Goal: Task Accomplishment & Management: Manage account settings

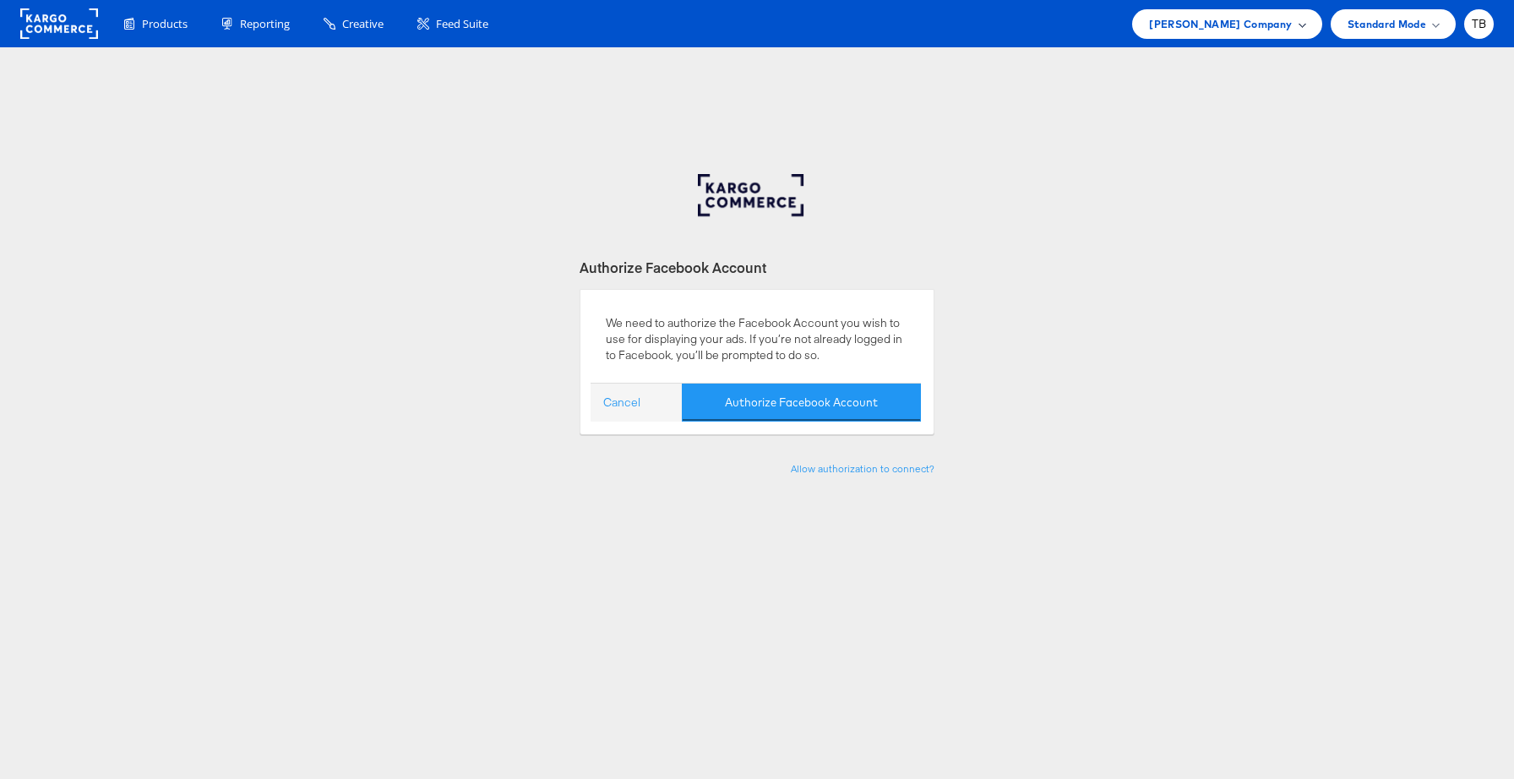
click at [1299, 24] on span at bounding box center [1302, 23] width 8 height 8
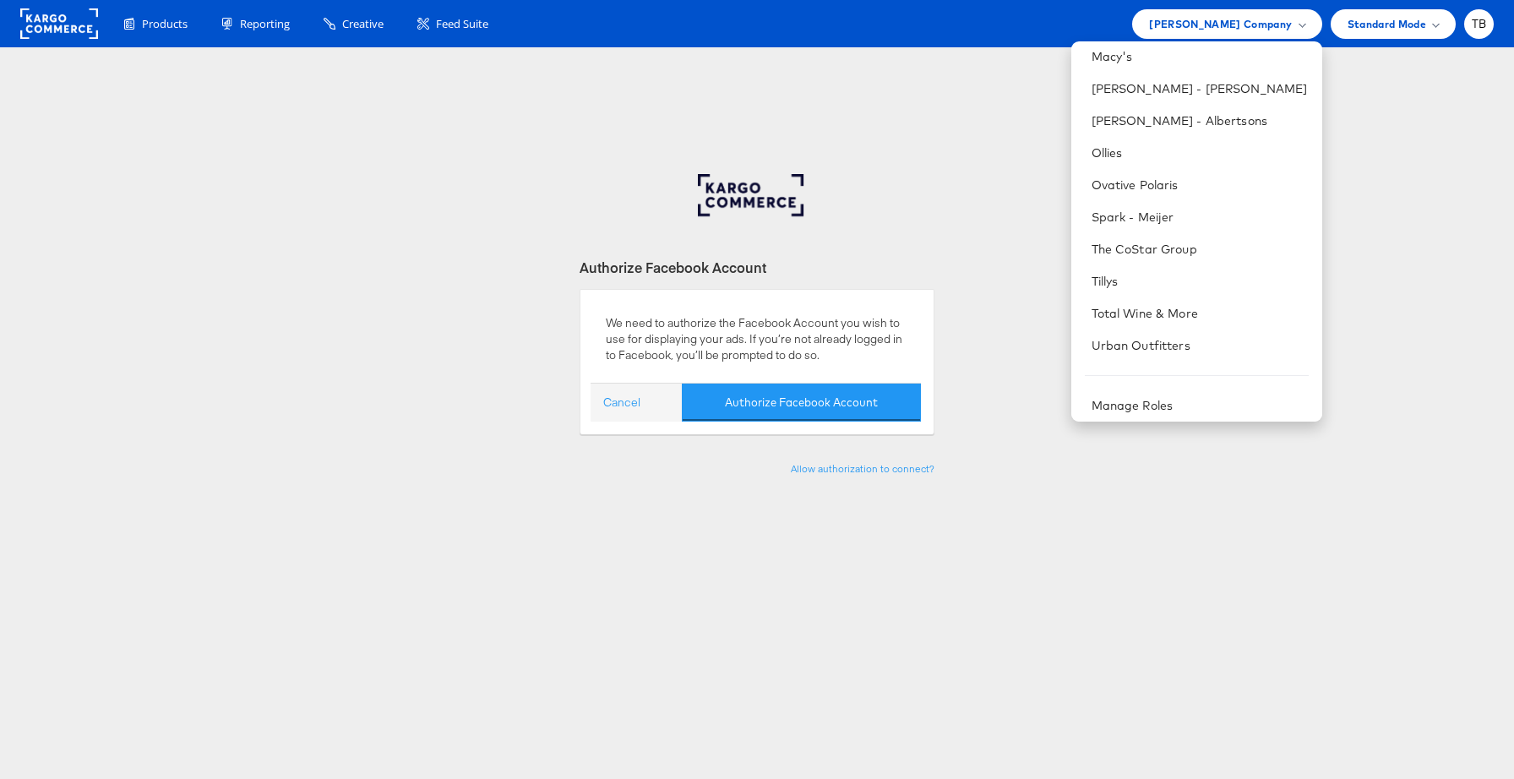
scroll to position [687, 0]
click at [1157, 397] on link "Manage Roles" at bounding box center [1132, 398] width 82 height 15
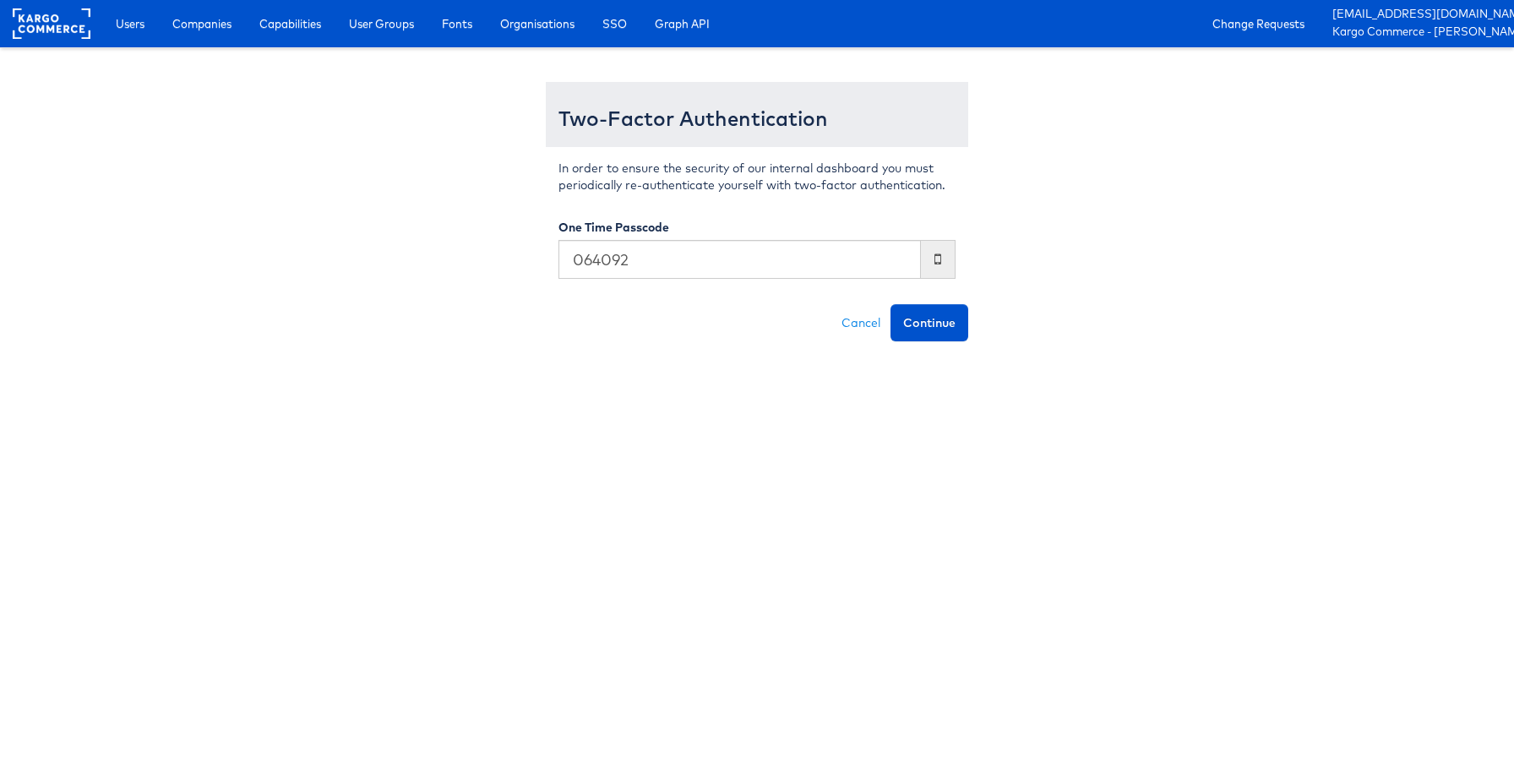
type input "064092"
click at [890, 304] on button "Continue" at bounding box center [929, 322] width 78 height 37
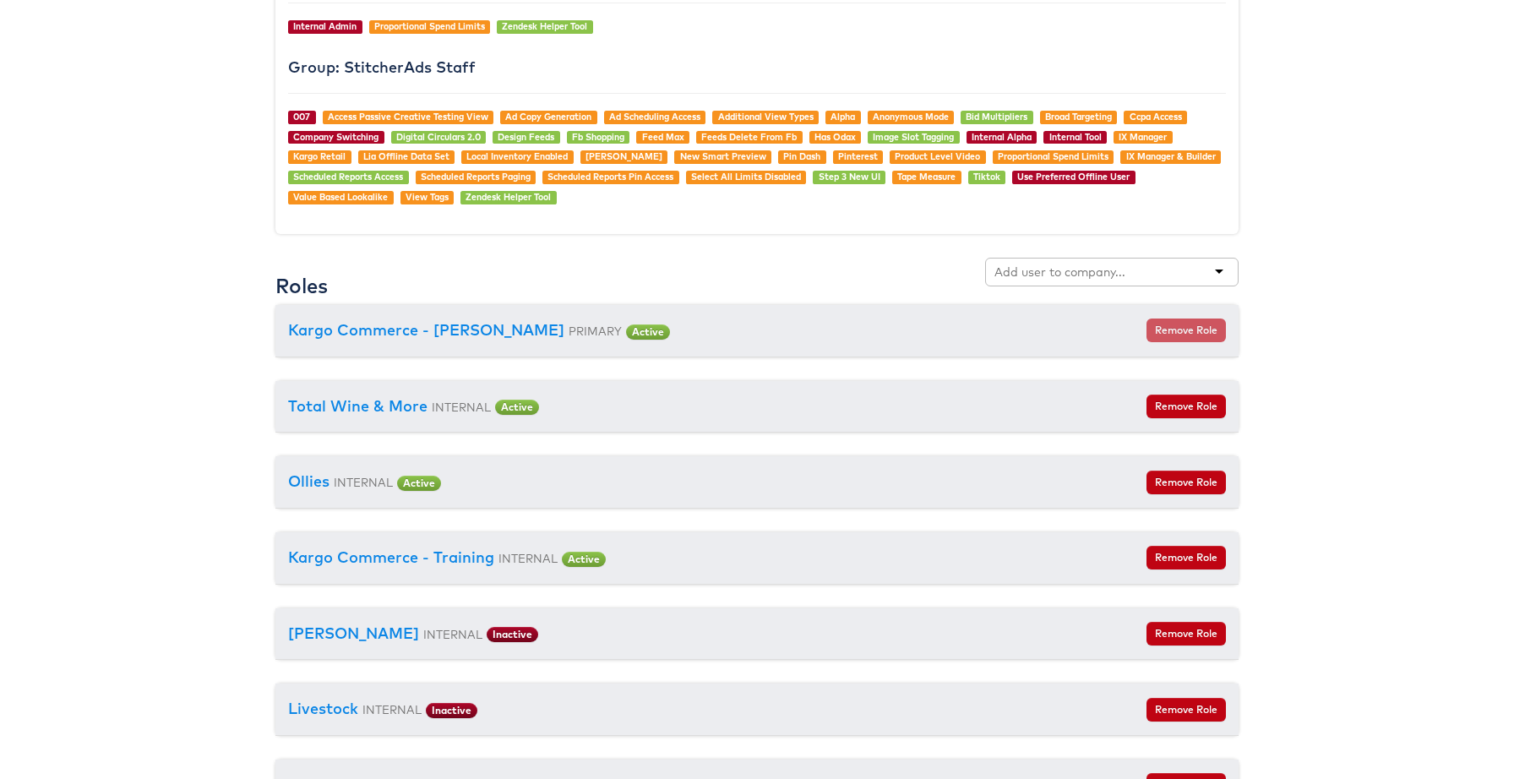
scroll to position [1802, 0]
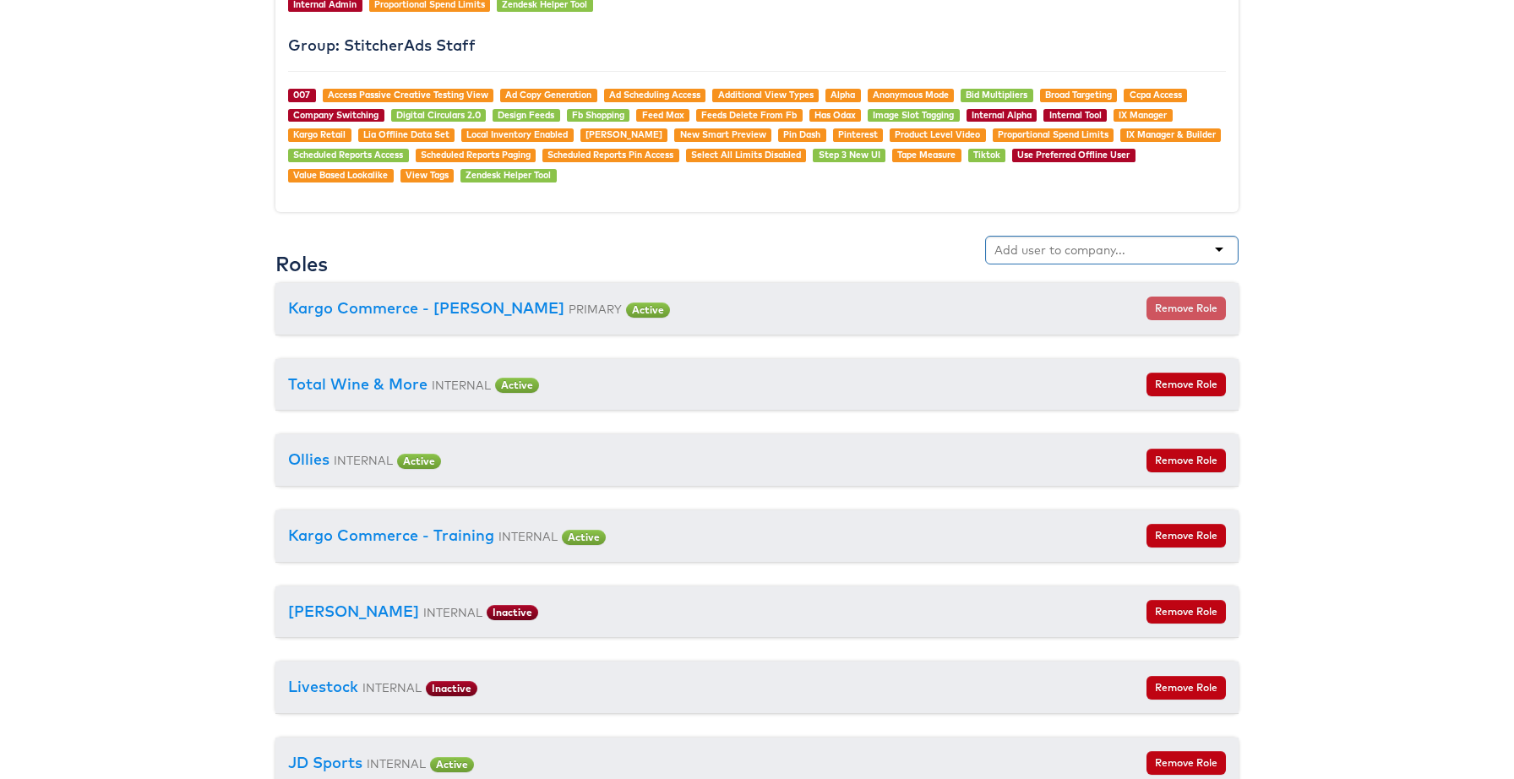
click at [1101, 249] on input "text" at bounding box center [1060, 250] width 133 height 17
type input "doo"
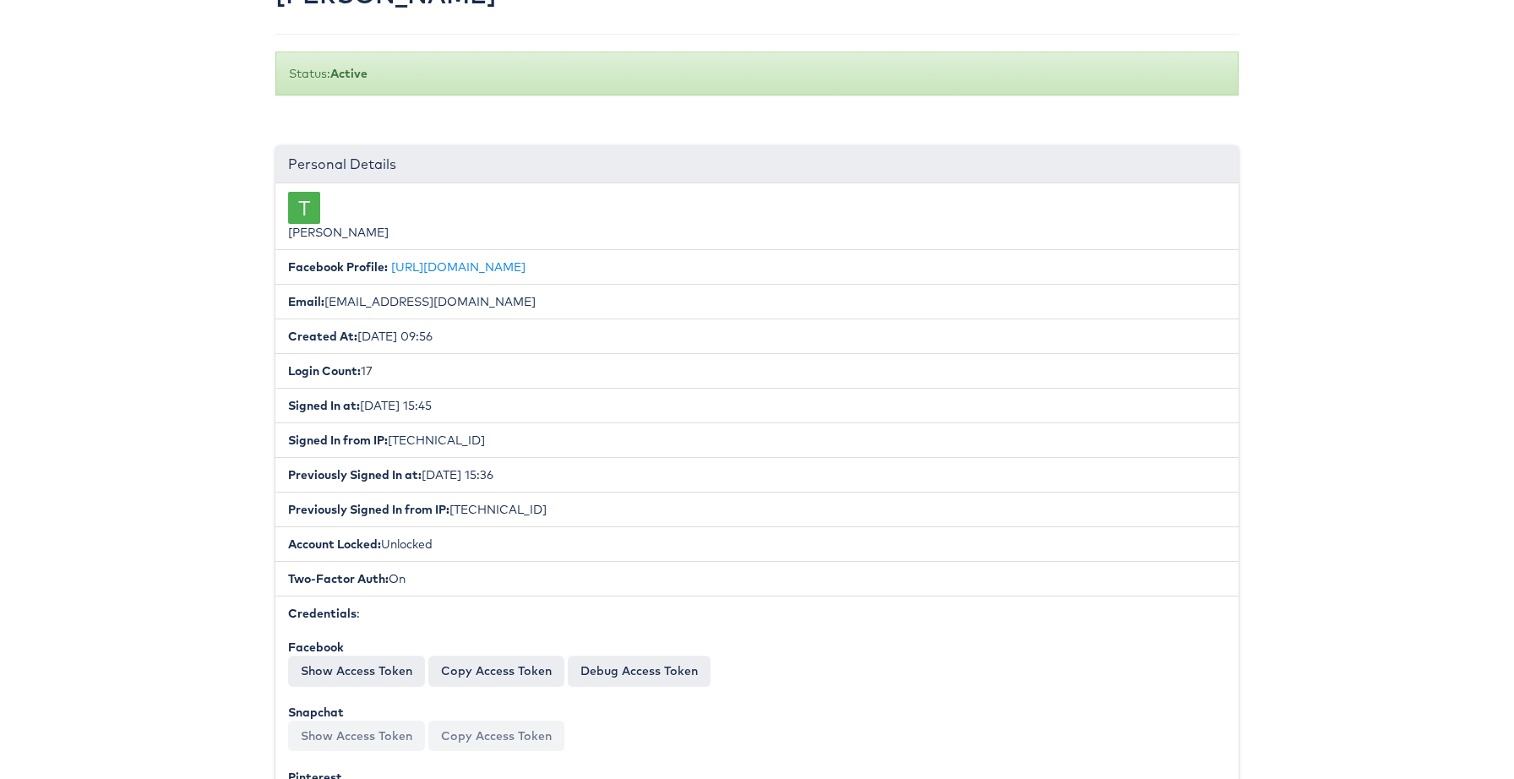
scroll to position [0, 0]
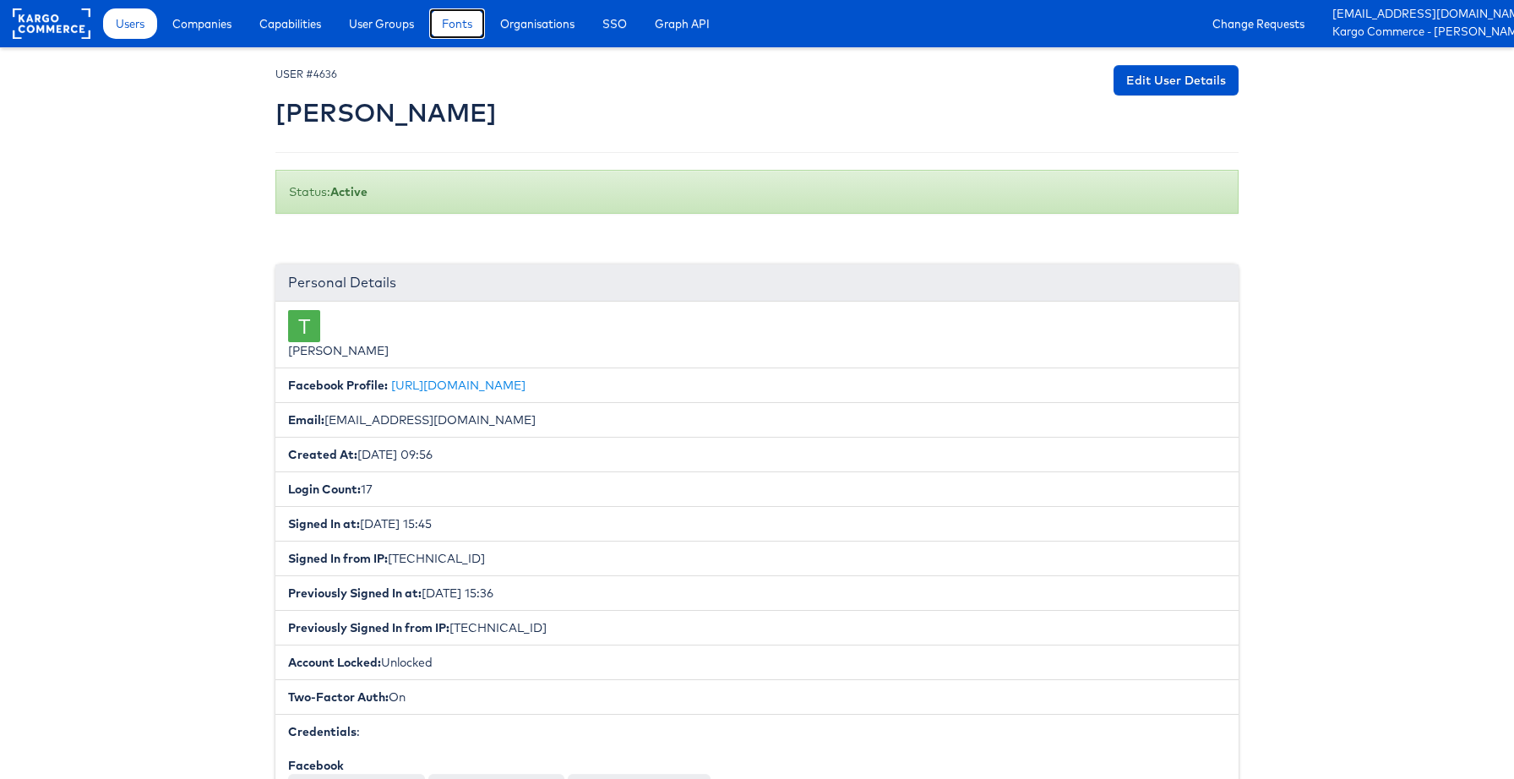
click at [462, 18] on span "Fonts" at bounding box center [457, 23] width 30 height 17
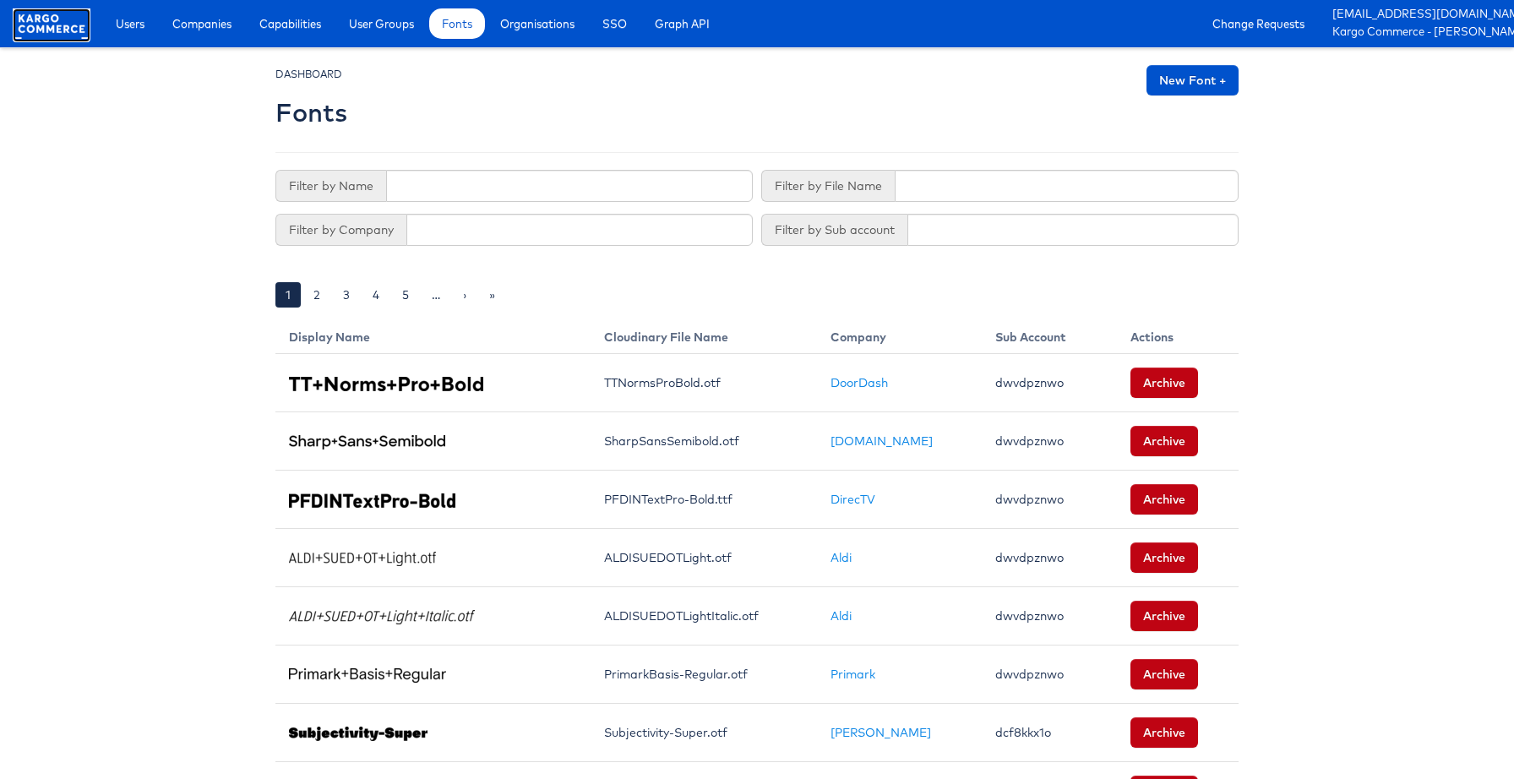
click at [64, 31] on rect at bounding box center [52, 23] width 78 height 30
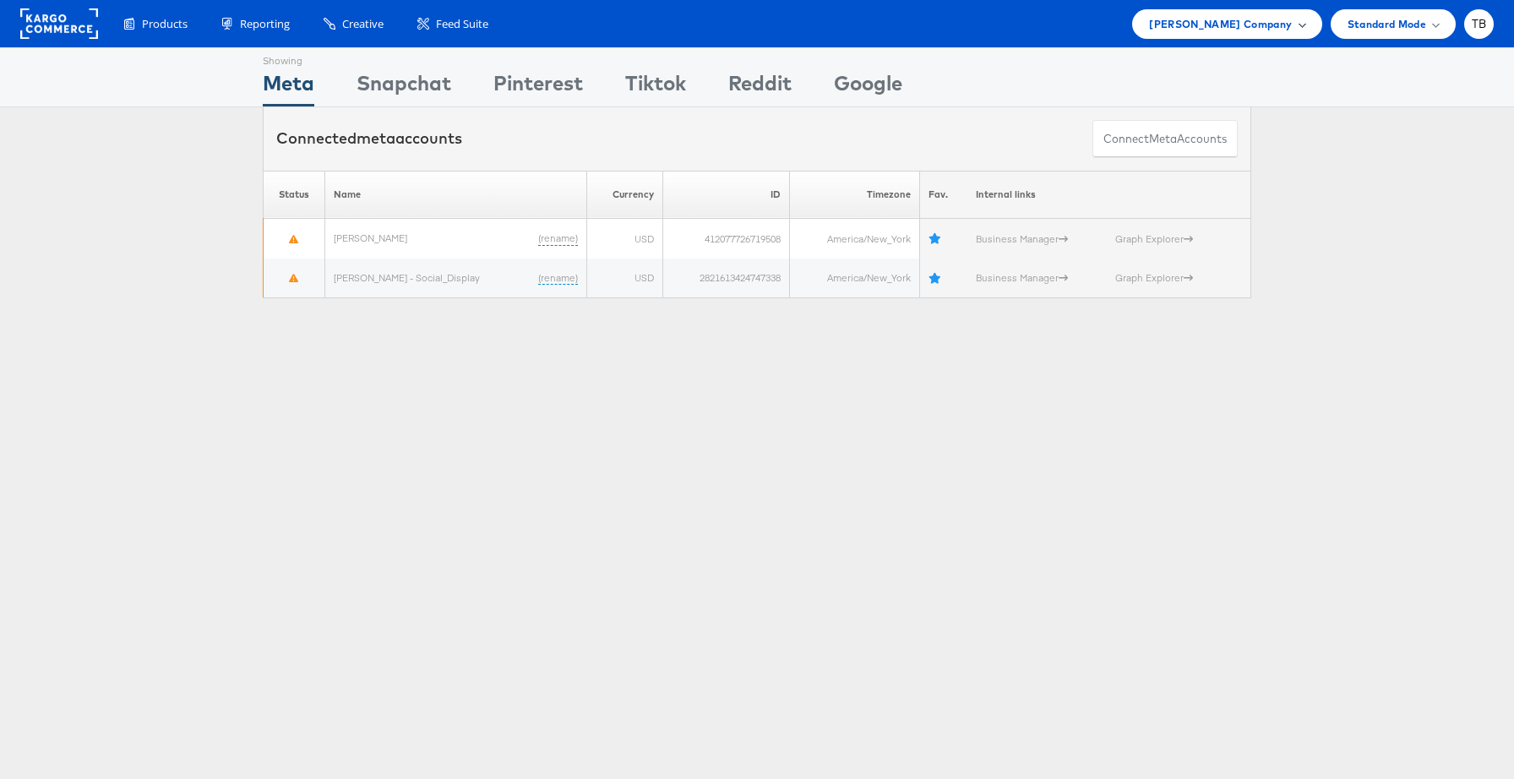
click at [1290, 21] on span "[PERSON_NAME] Company" at bounding box center [1220, 24] width 143 height 18
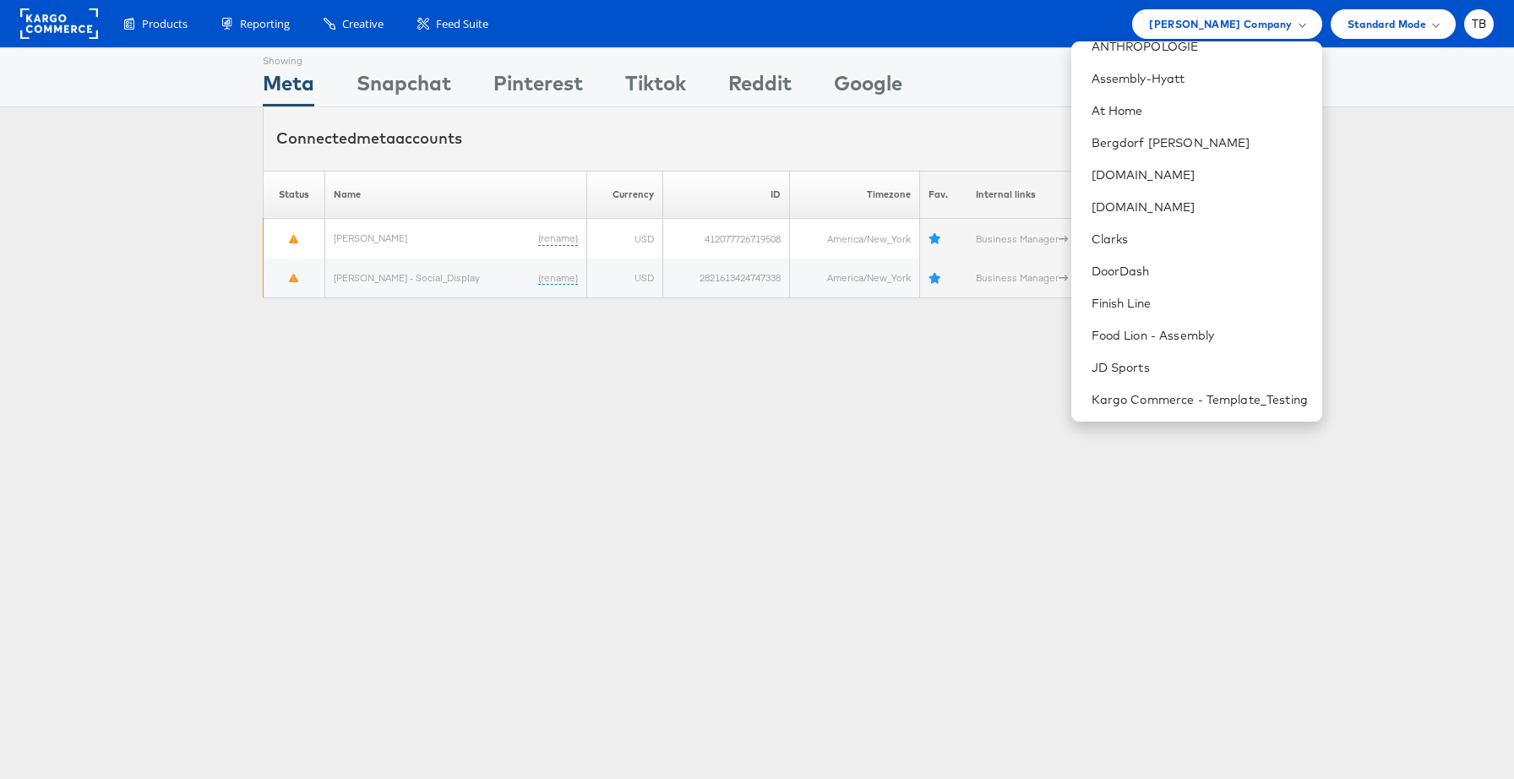
scroll to position [264, 0]
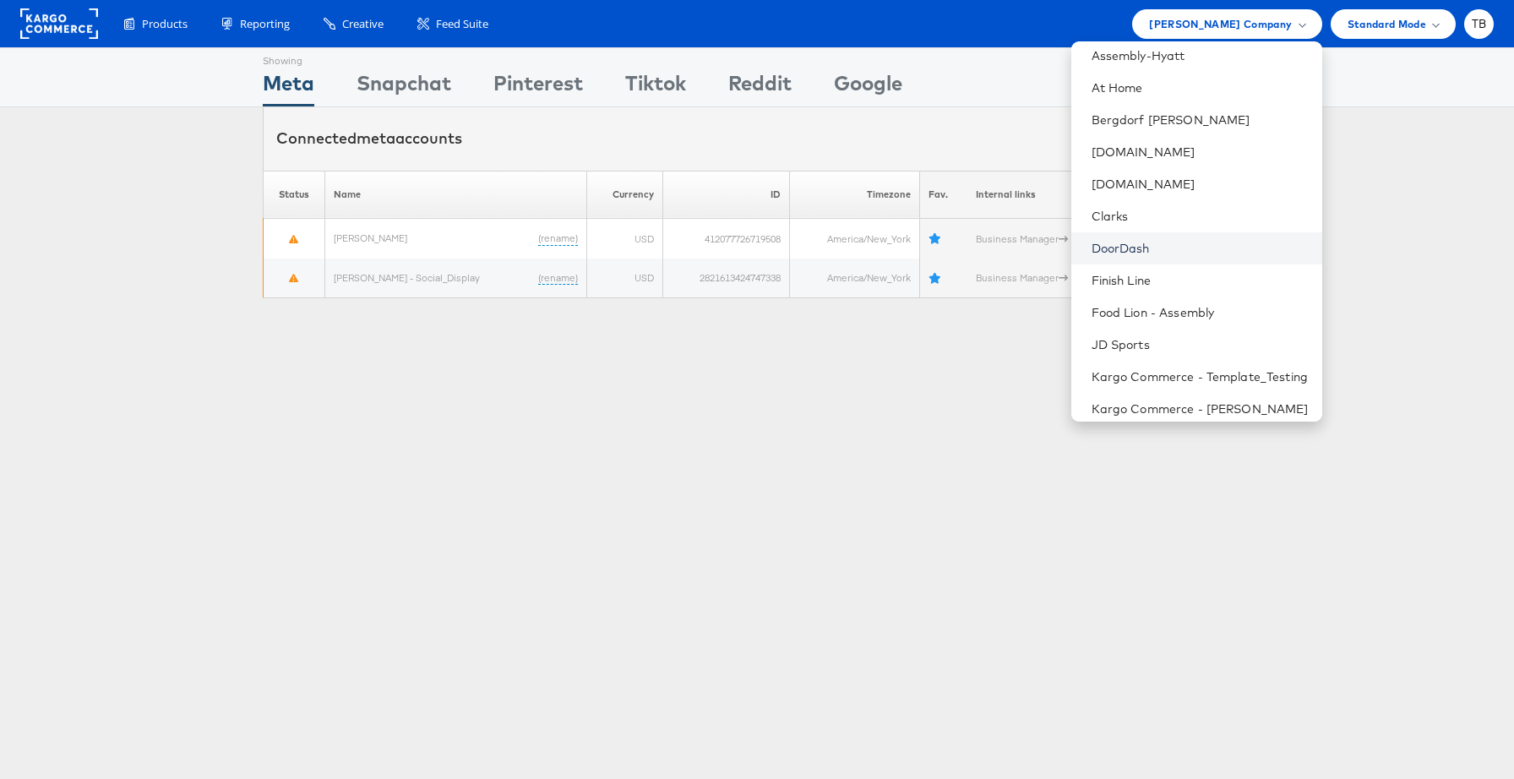
click at [1142, 246] on link "DoorDash" at bounding box center [1199, 248] width 217 height 17
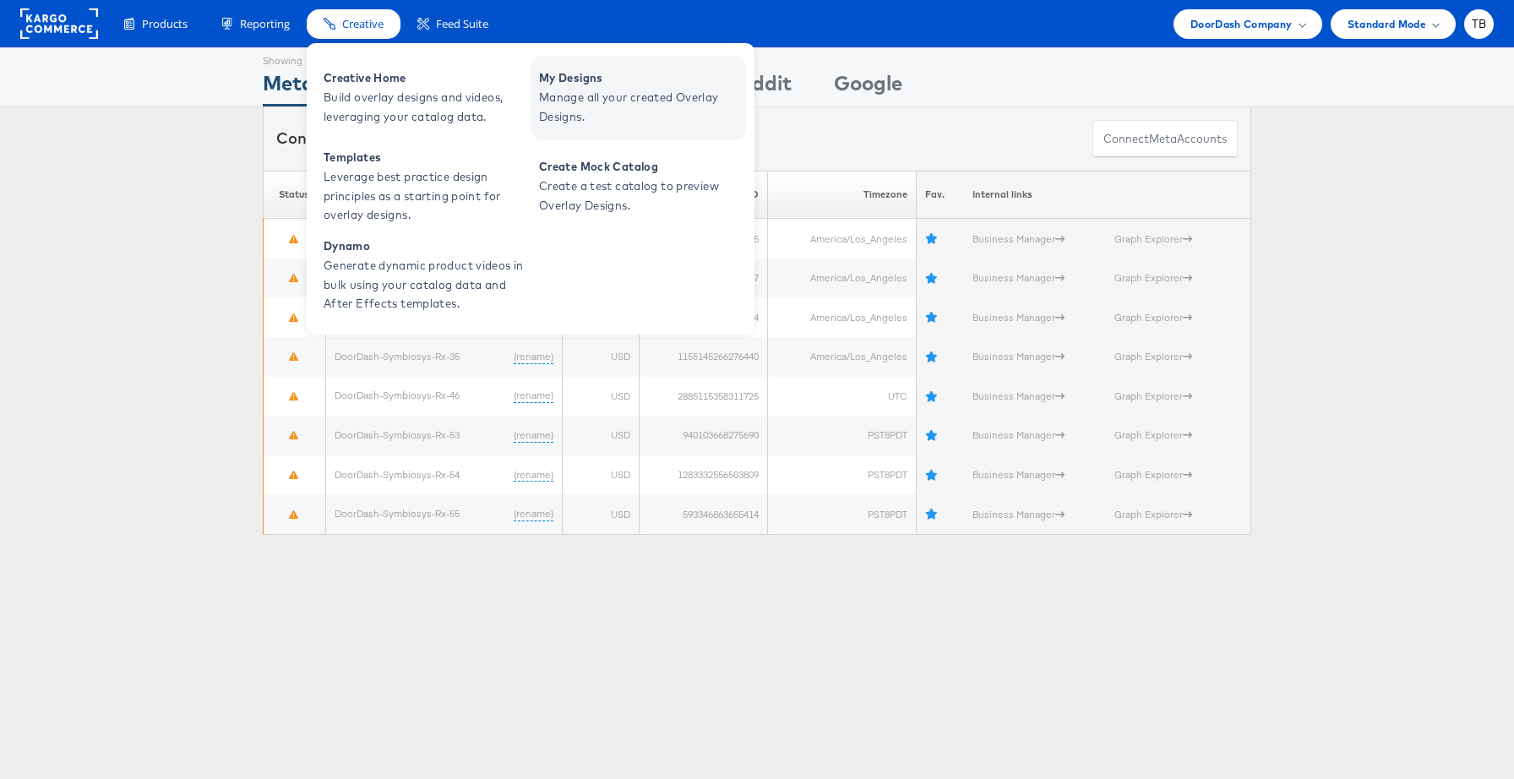
click at [618, 90] on span "Manage all your created Overlay Designs." at bounding box center [640, 107] width 203 height 39
